Goal: Task Accomplishment & Management: Use online tool/utility

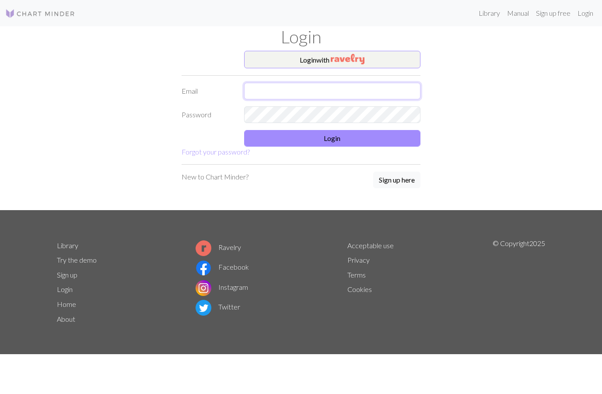
click at [288, 93] on input "text" at bounding box center [332, 91] width 177 height 17
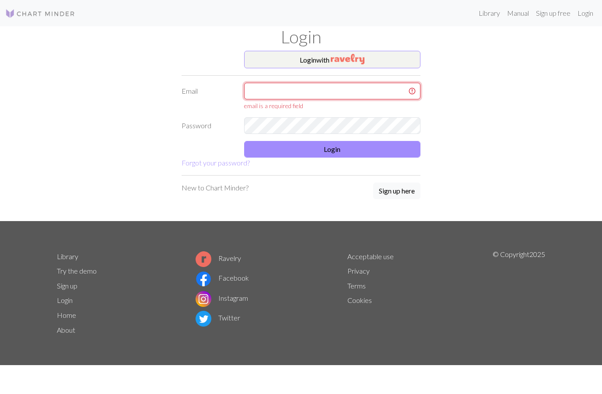
type input "[EMAIL_ADDRESS][DOMAIN_NAME]"
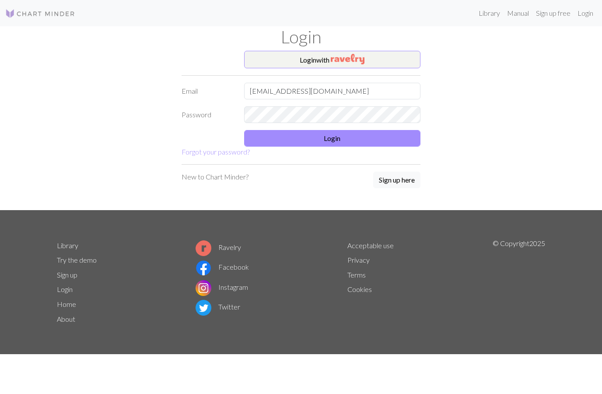
click at [345, 142] on button "Login" at bounding box center [332, 138] width 177 height 17
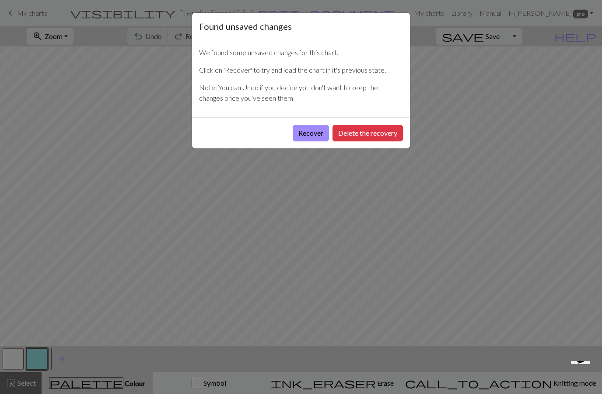
click at [312, 131] on button "Recover" at bounding box center [311, 133] width 36 height 17
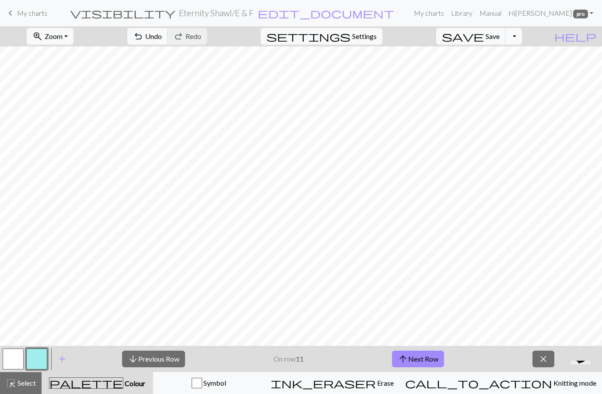
click at [21, 12] on span "My charts" at bounding box center [32, 13] width 30 height 8
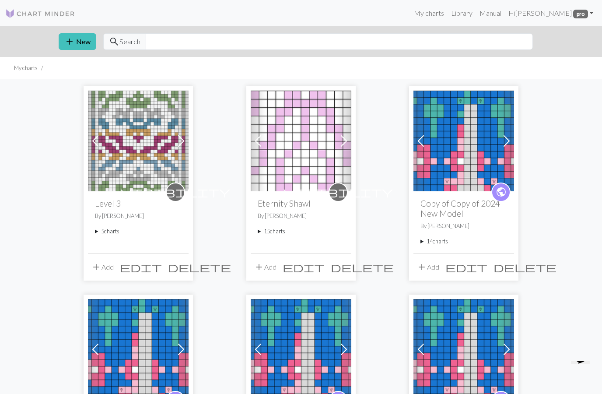
click at [279, 228] on summary "15 charts" at bounding box center [301, 231] width 87 height 8
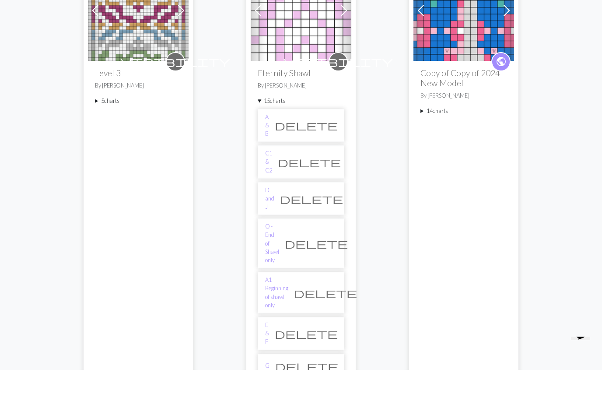
scroll to position [120, 0]
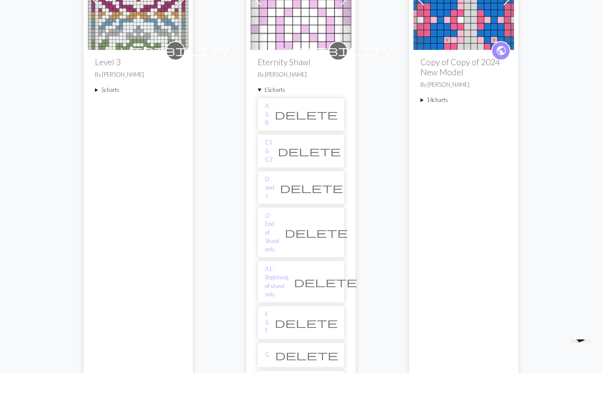
click at [269, 372] on link "G" at bounding box center [267, 376] width 4 height 8
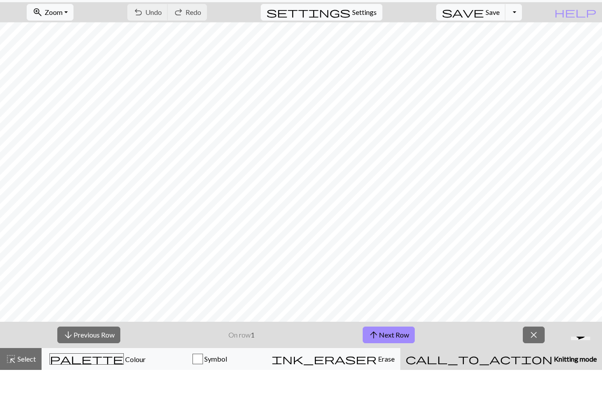
scroll to position [17, 0]
click at [390, 351] on button "arrow_upward Next Row" at bounding box center [389, 359] width 52 height 17
click at [393, 351] on button "arrow_upward Next Row" at bounding box center [389, 359] width 52 height 17
click at [389, 351] on button "arrow_upward Next Row" at bounding box center [389, 359] width 52 height 17
click at [388, 351] on button "arrow_upward Next Row" at bounding box center [389, 359] width 52 height 17
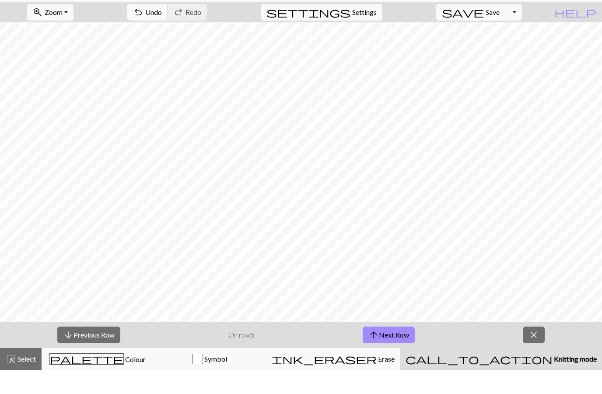
click at [388, 351] on button "arrow_upward Next Row" at bounding box center [389, 359] width 52 height 17
click at [389, 351] on button "arrow_upward Next Row" at bounding box center [389, 359] width 52 height 17
click at [379, 353] on span "arrow_upward" at bounding box center [373, 359] width 11 height 12
click at [388, 351] on button "arrow_upward Next Row" at bounding box center [389, 359] width 52 height 17
